Goal: Task Accomplishment & Management: Use online tool/utility

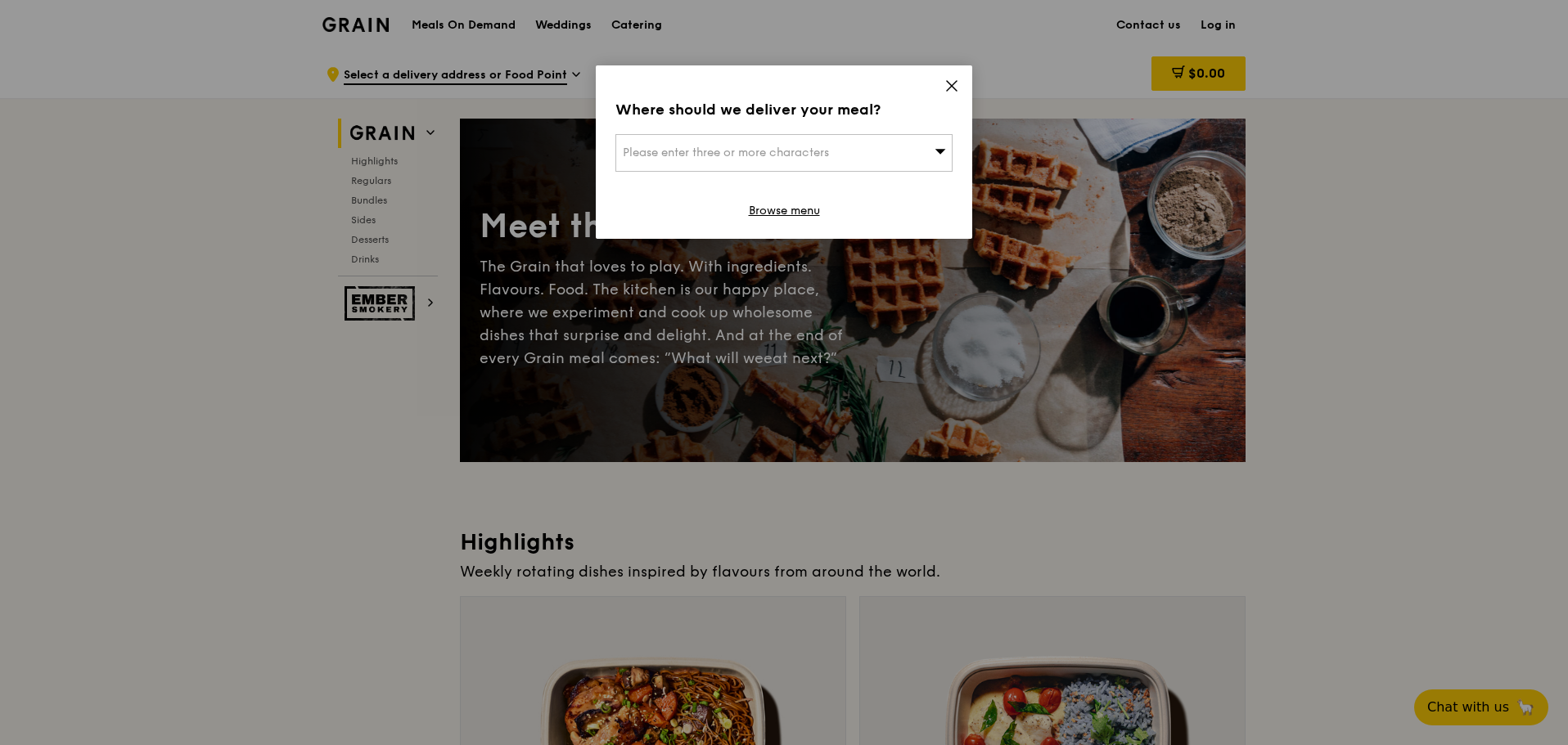
click at [785, 157] on span "Please enter three or more characters" at bounding box center [725, 152] width 206 height 13
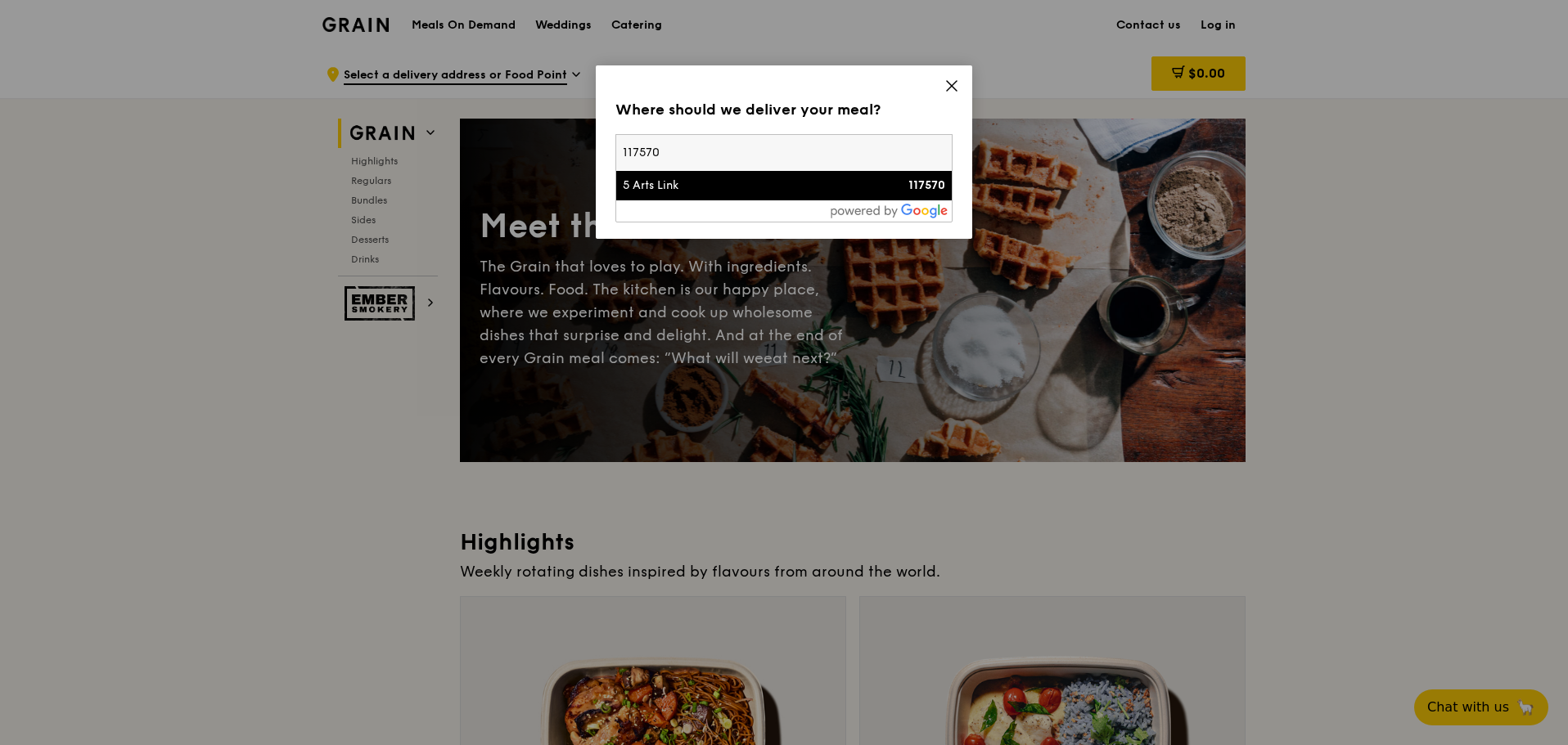
type input "117570"
click at [757, 179] on div "5 Arts Link" at bounding box center [743, 185] width 242 height 16
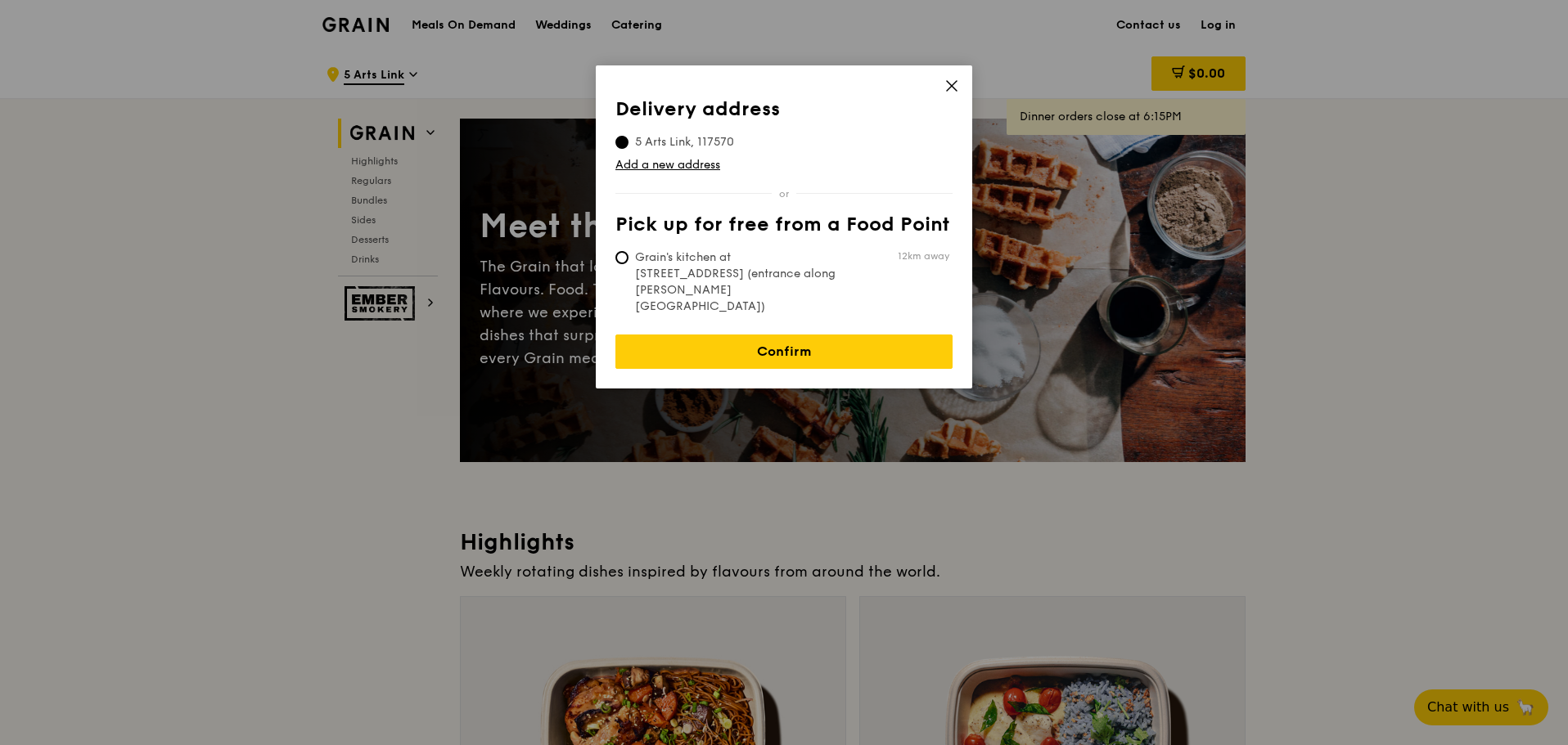
click at [952, 85] on icon at bounding box center [951, 85] width 10 height 10
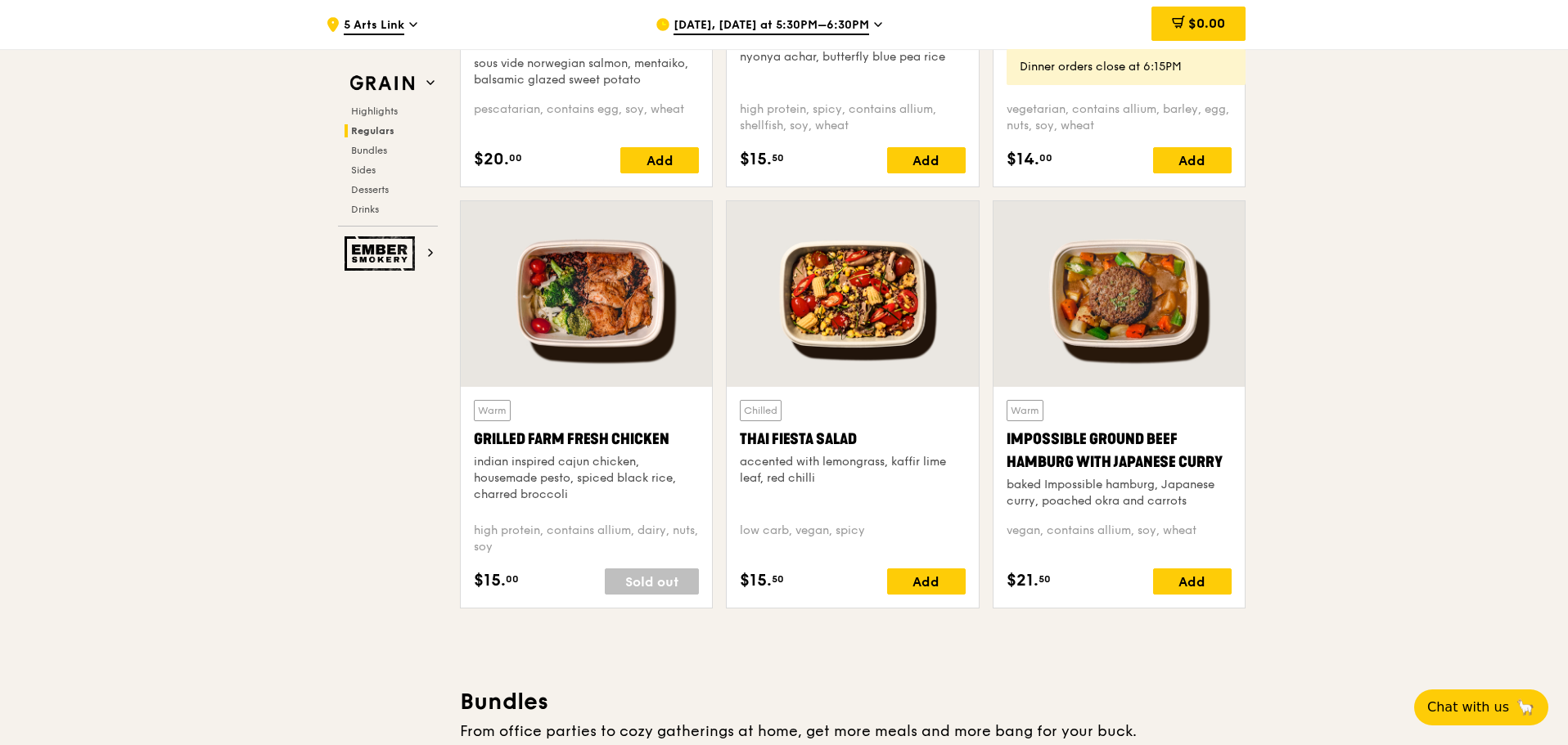
scroll to position [1390, 0]
